Goal: Information Seeking & Learning: Learn about a topic

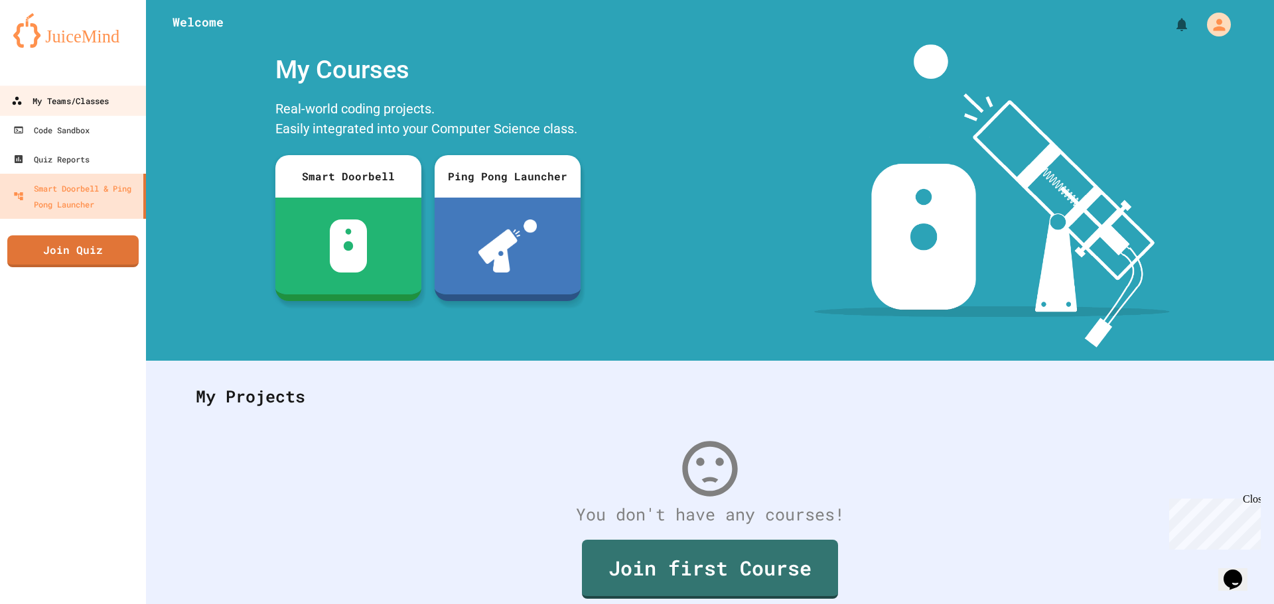
click at [83, 104] on div "My Teams/Classes" at bounding box center [60, 101] width 98 height 17
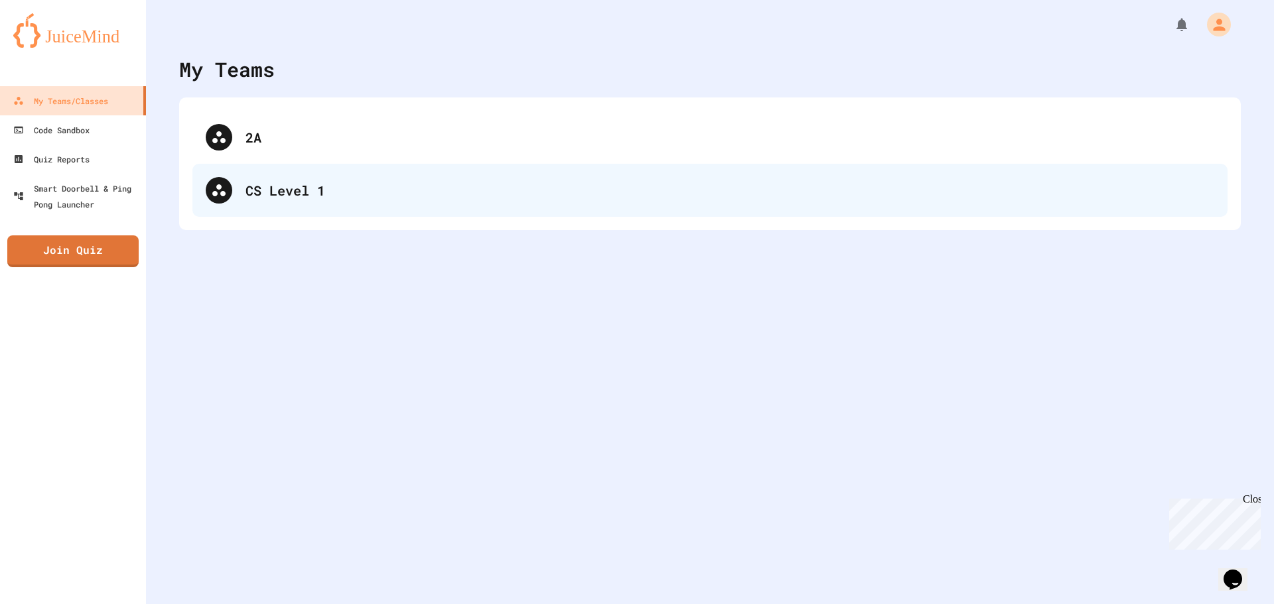
click at [205, 198] on div "CS Level 1" at bounding box center [709, 190] width 1035 height 53
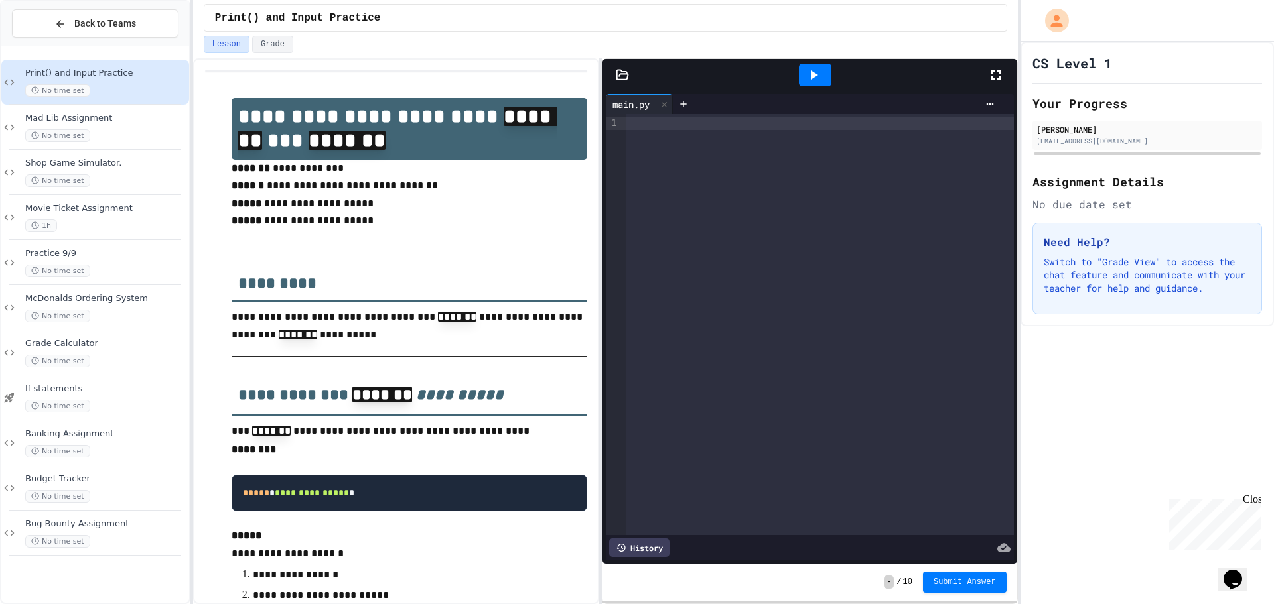
click at [127, 443] on div "Banking Assignment No time set" at bounding box center [105, 443] width 161 height 29
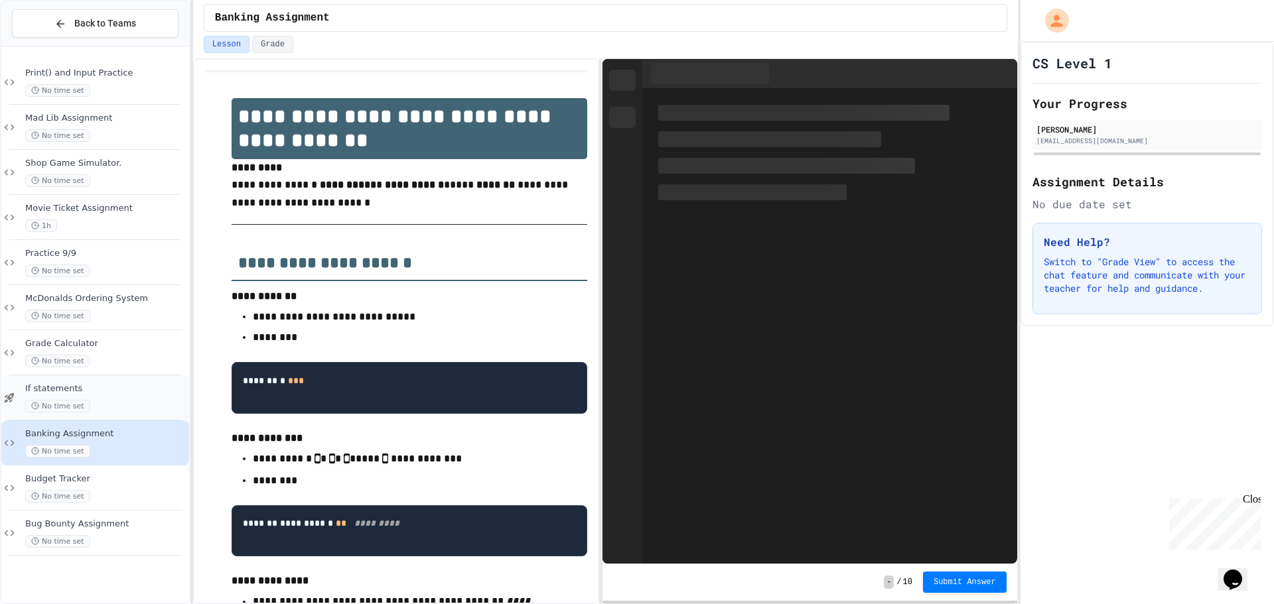
click at [147, 416] on div "If statements No time set" at bounding box center [95, 398] width 188 height 45
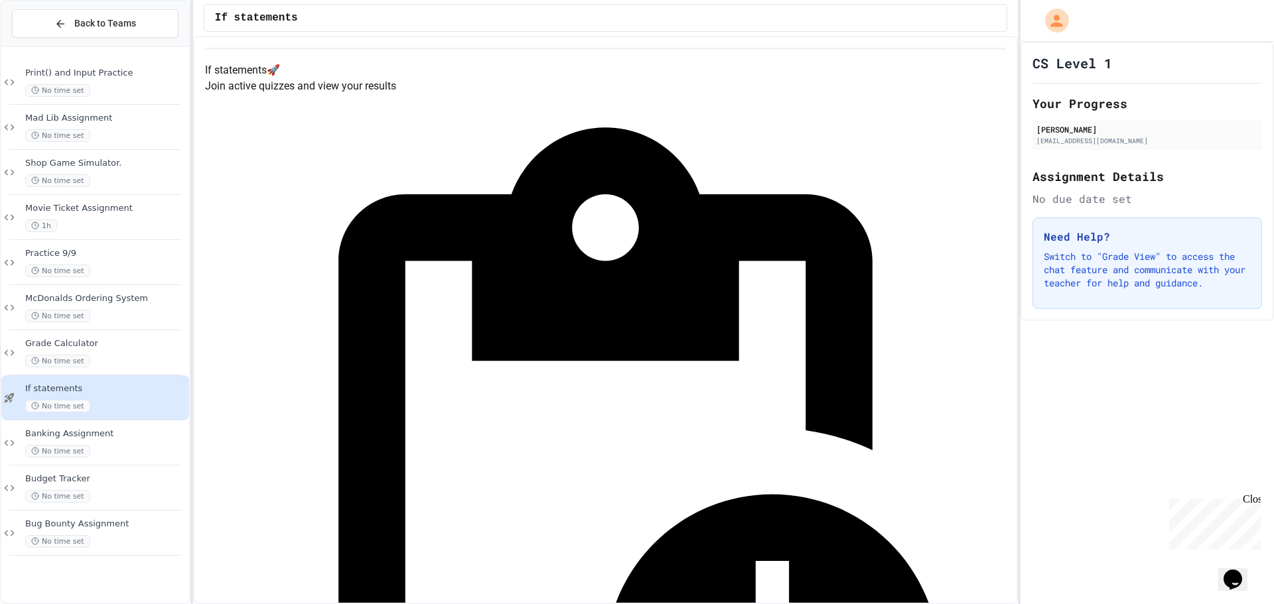
click at [136, 484] on span "Budget Tracker" at bounding box center [105, 479] width 161 height 11
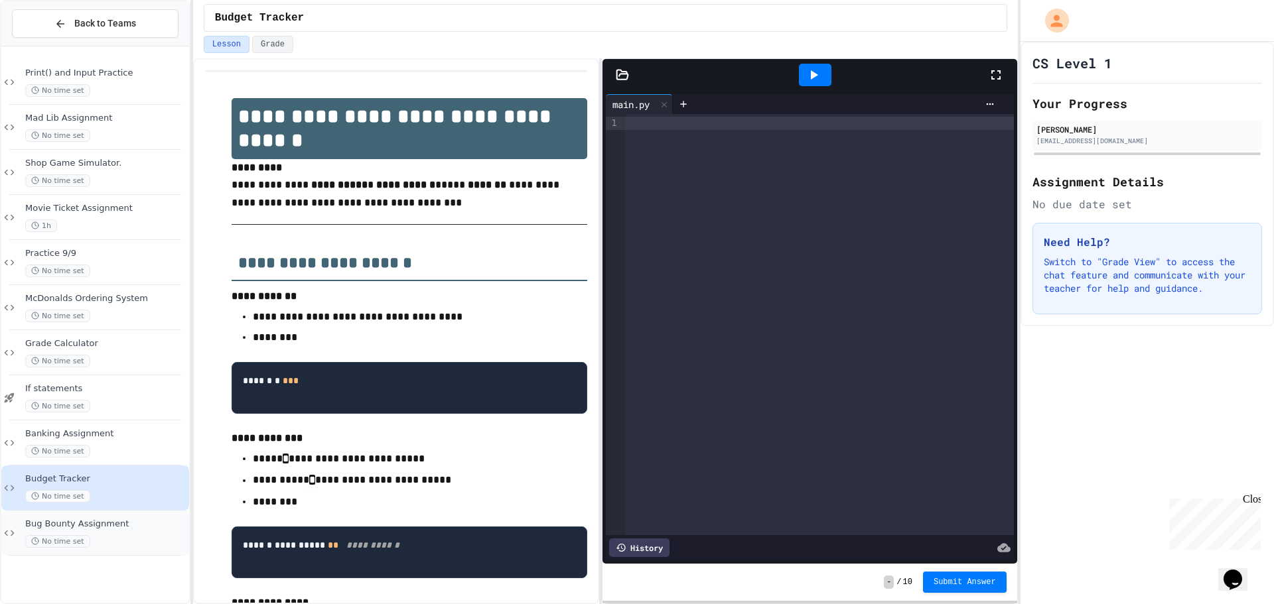
click at [125, 533] on div "Bug Bounty Assignment No time set" at bounding box center [105, 533] width 161 height 29
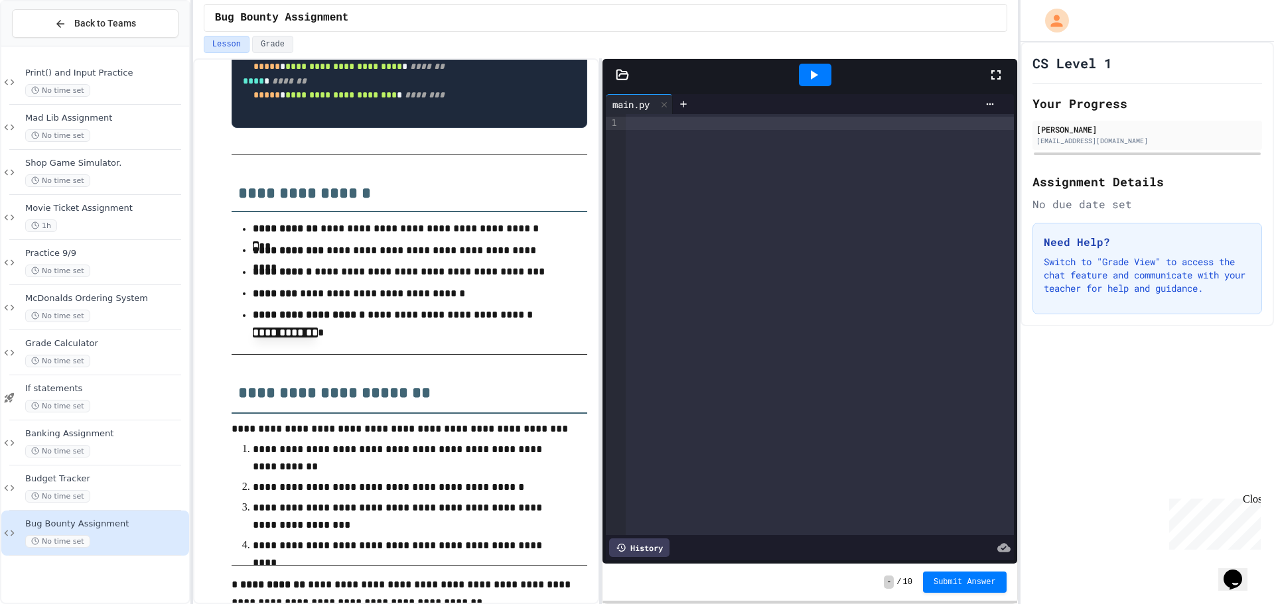
scroll to position [863, 0]
